Goal: Navigation & Orientation: Find specific page/section

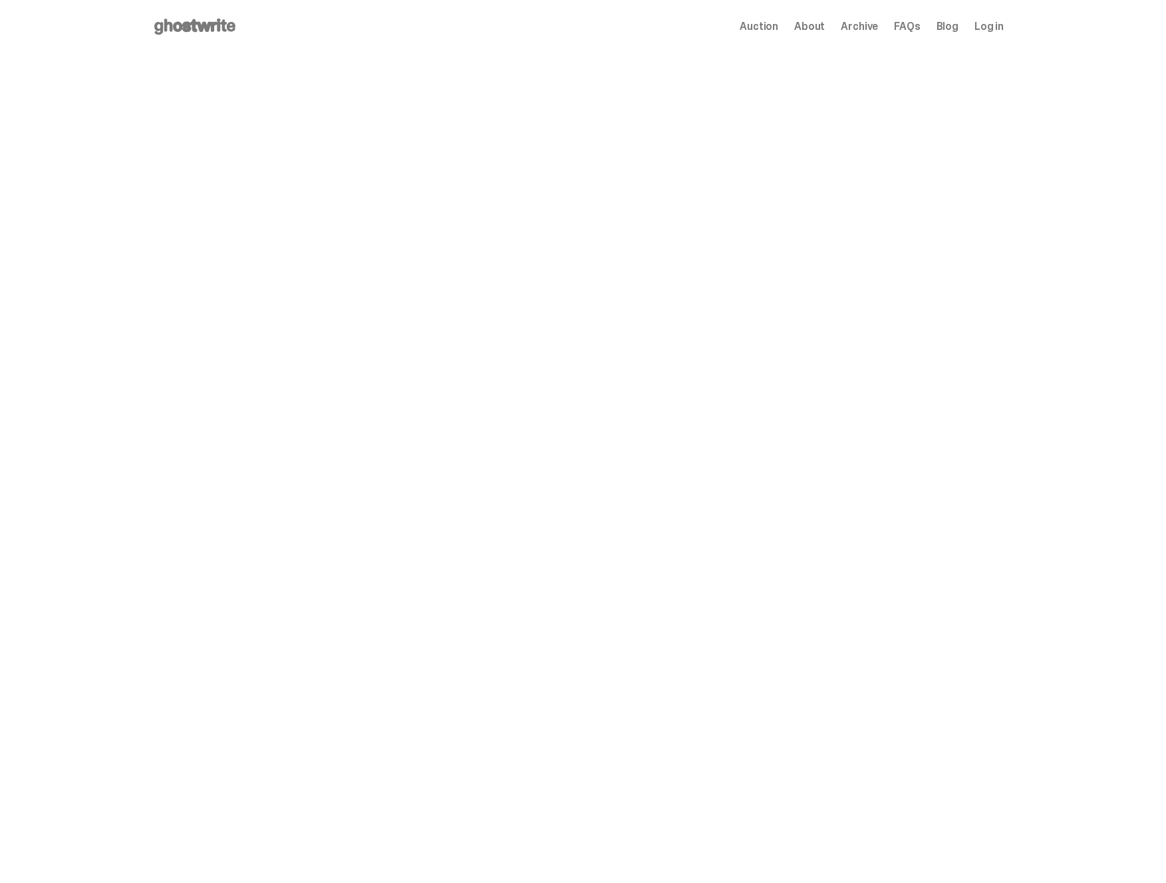
click at [878, 26] on span "Archive" at bounding box center [859, 26] width 37 height 11
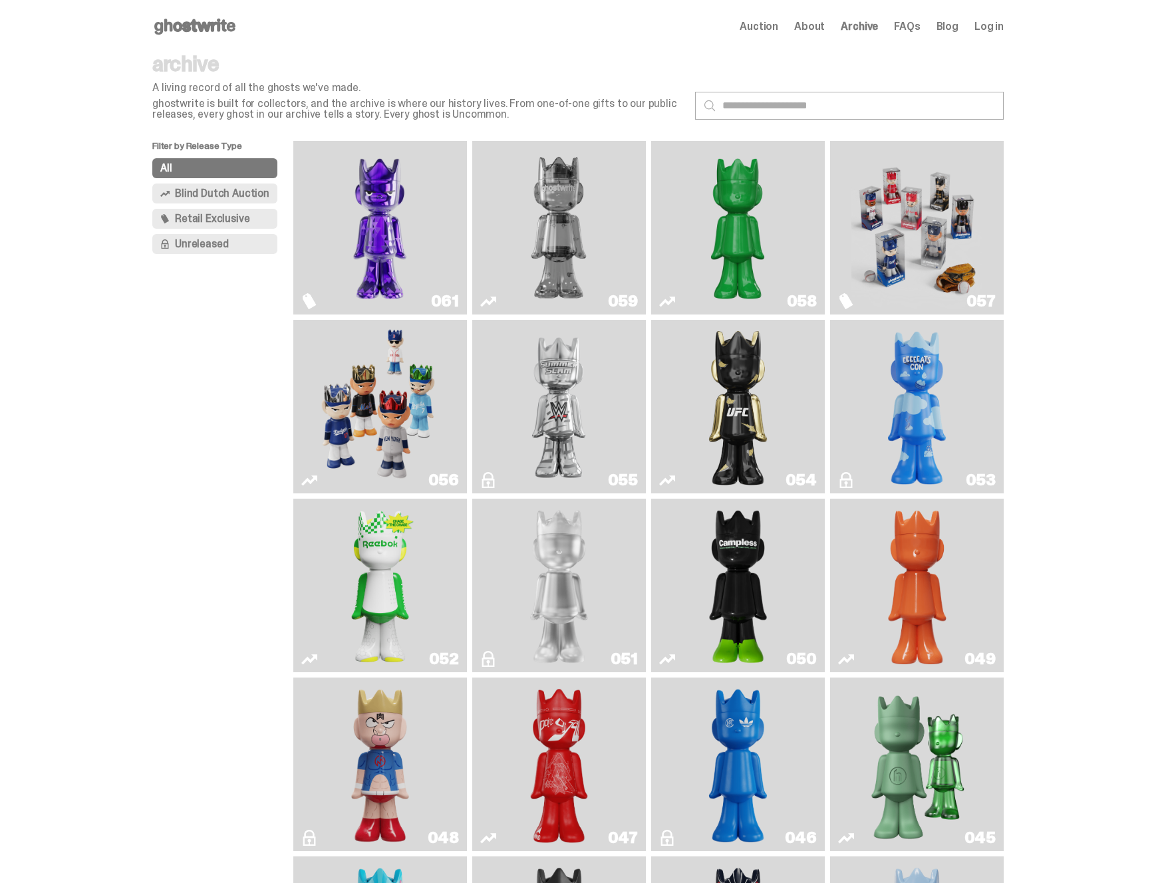
click at [728, 242] on img "Schrödinger's ghost: Sunday Green" at bounding box center [737, 227] width 130 height 163
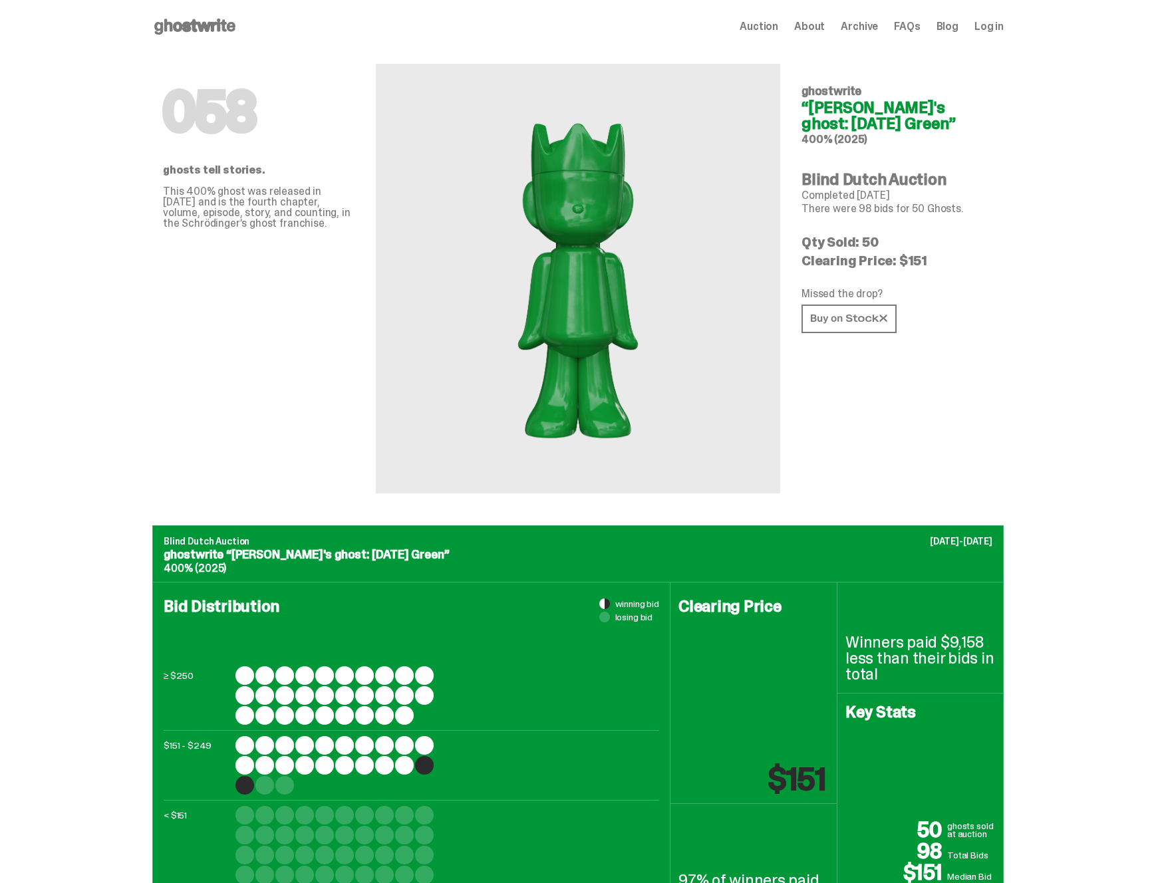
click at [855, 25] on span "Archive" at bounding box center [859, 26] width 37 height 11
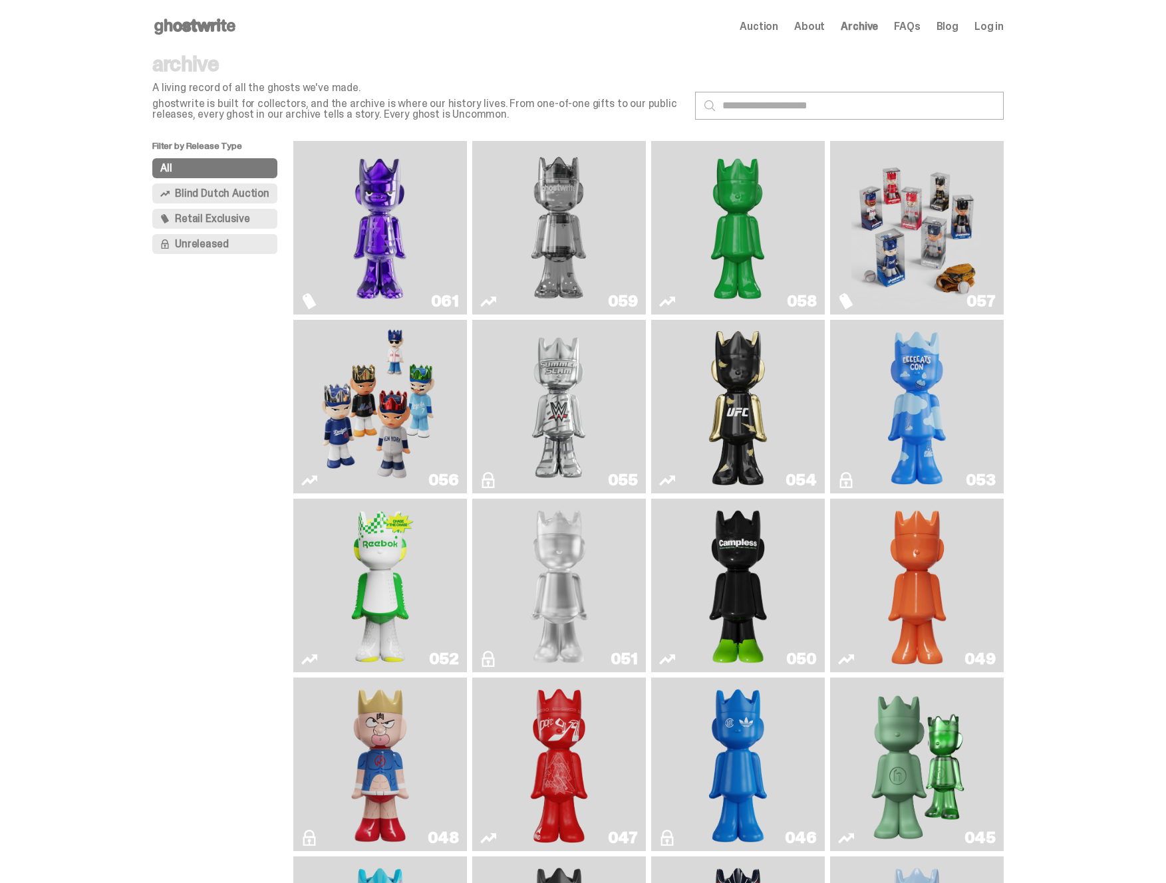
click at [936, 729] on img "Present" at bounding box center [917, 764] width 112 height 163
